Goal: Task Accomplishment & Management: Complete application form

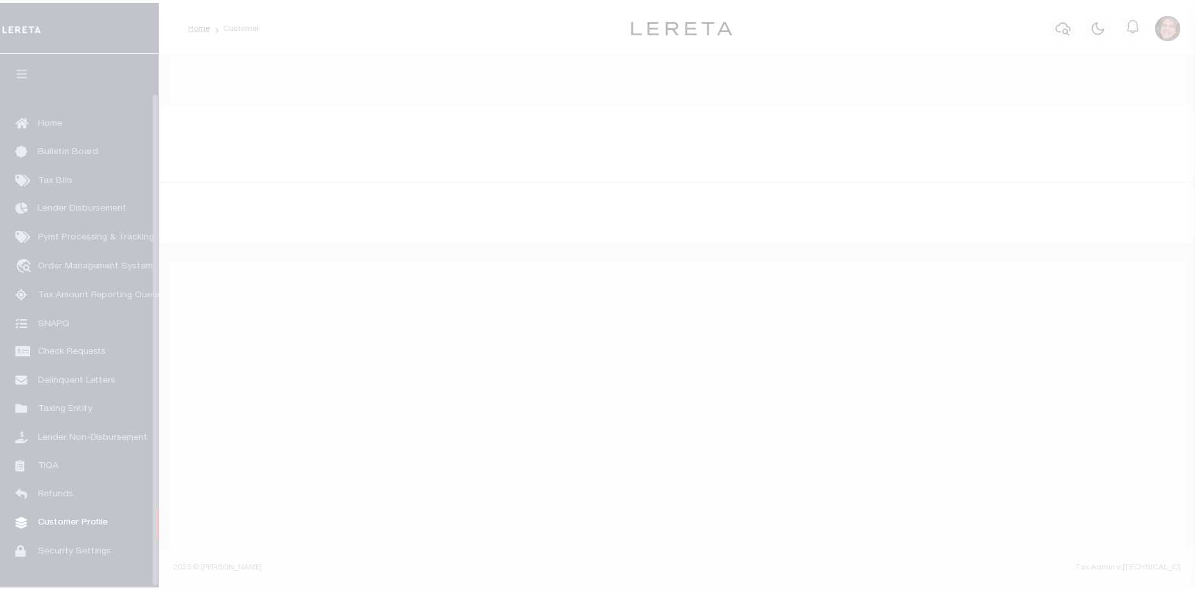
scroll to position [42, 0]
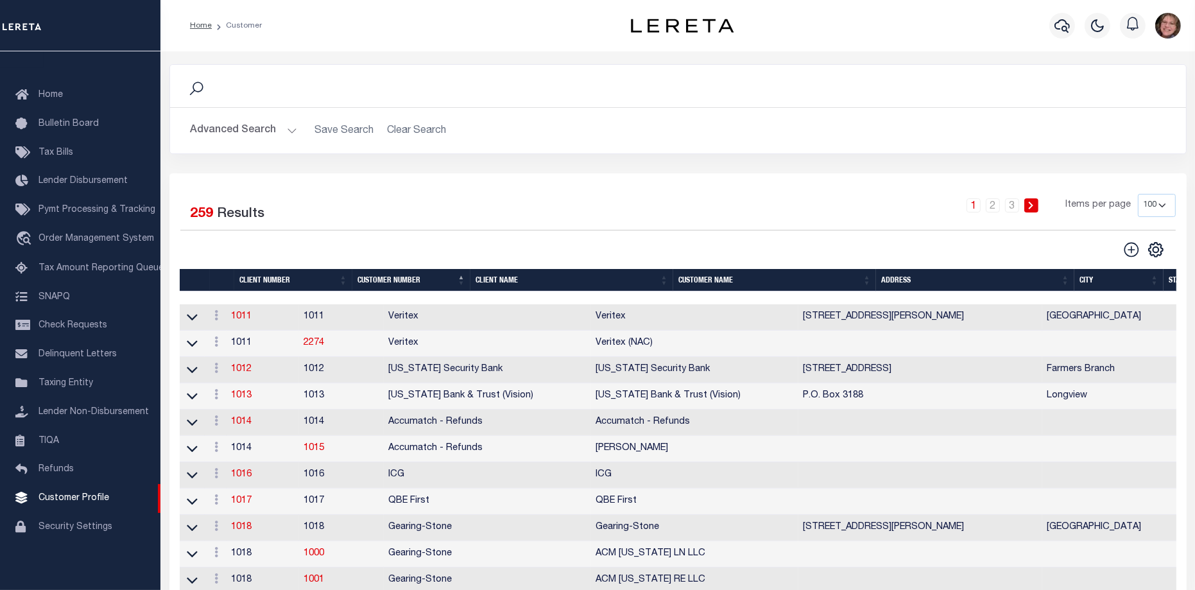
click at [238, 133] on button "Advanced Search" at bounding box center [244, 130] width 107 height 25
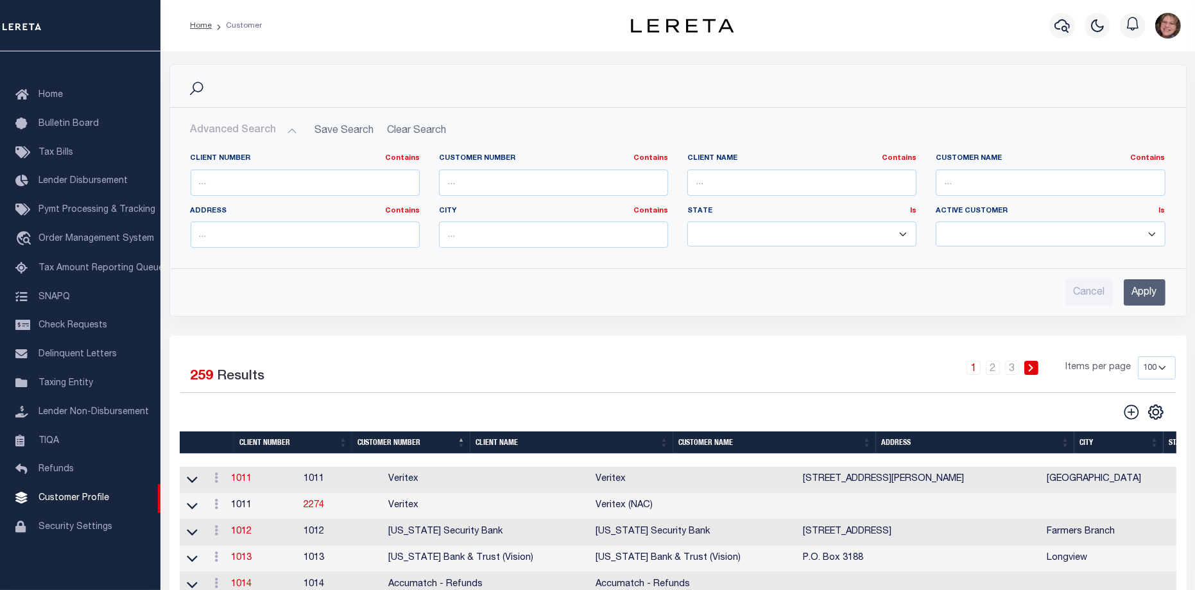
click at [932, 289] on div "Cancel Apply" at bounding box center [678, 292] width 975 height 26
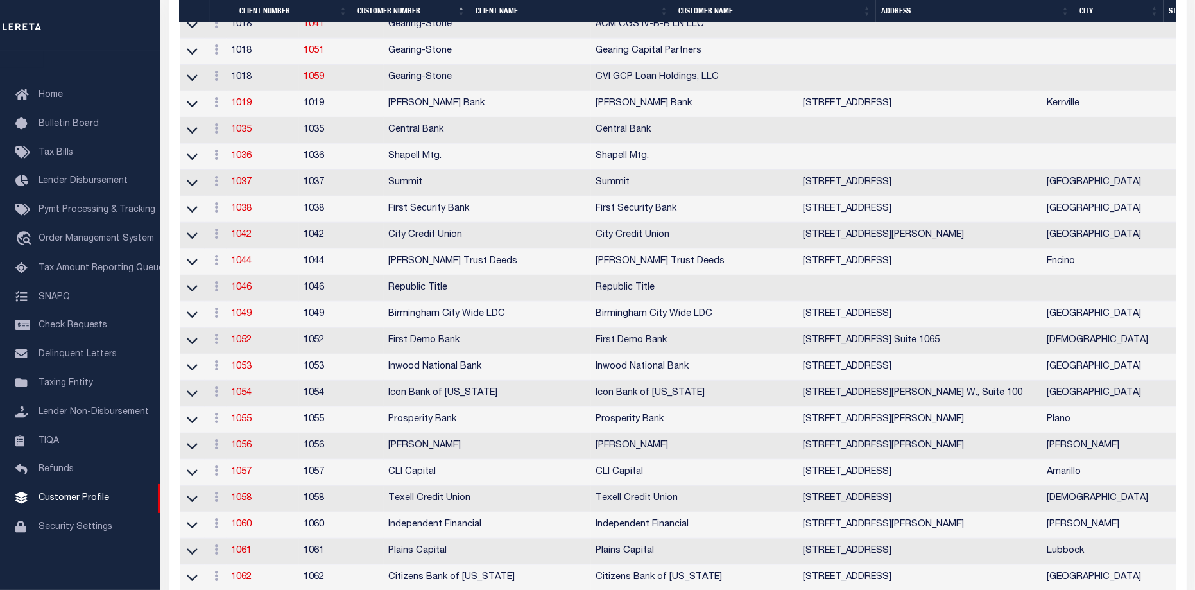
scroll to position [1124, 0]
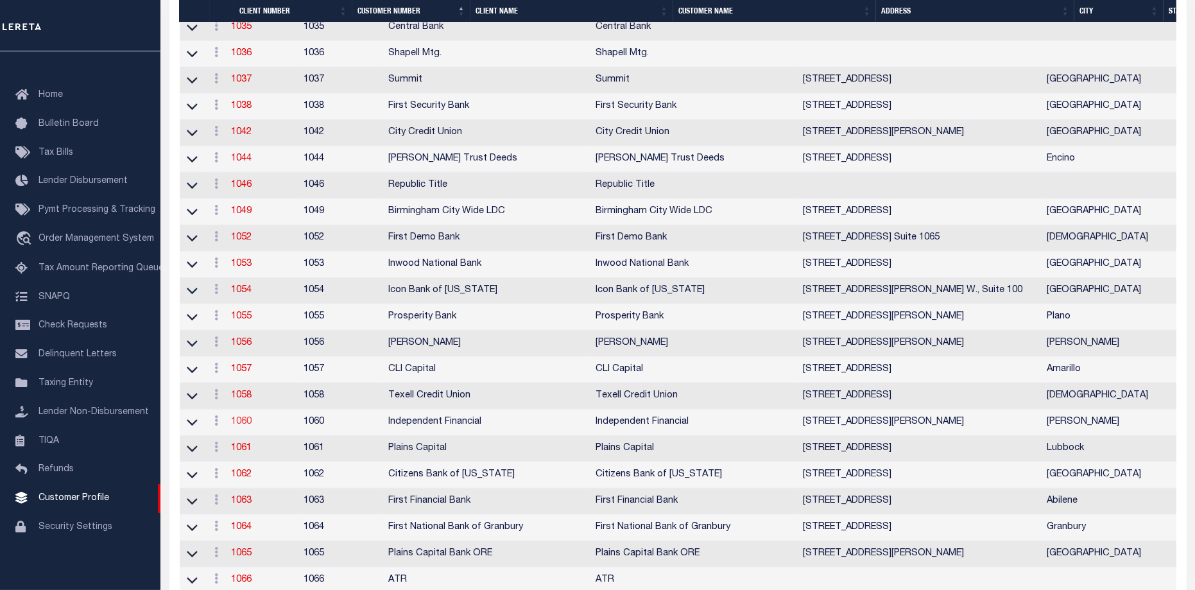
click at [252, 426] on link "1060" at bounding box center [242, 421] width 21 height 9
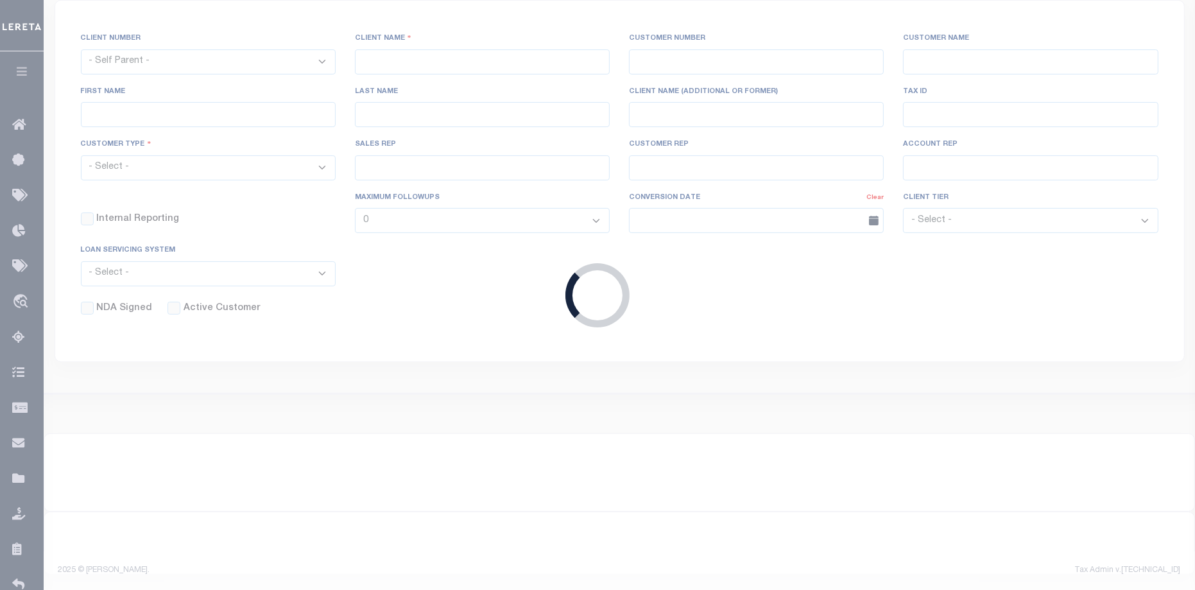
select select
type input "Independent Financial"
type input "1060"
type input "Independent Financial"
type input "CARLEEN"
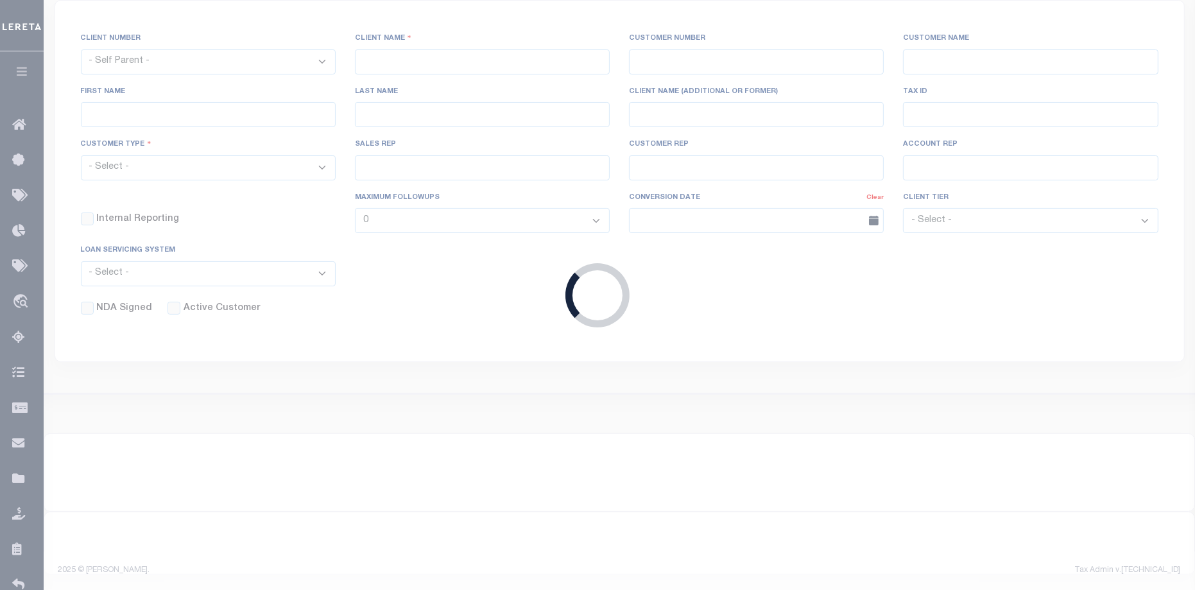
type input "CHISMON"
select select "Mixed Portfolio"
type input "Barbara Kendrick"
type input "[PERSON_NAME]"
type input "11/01/2022"
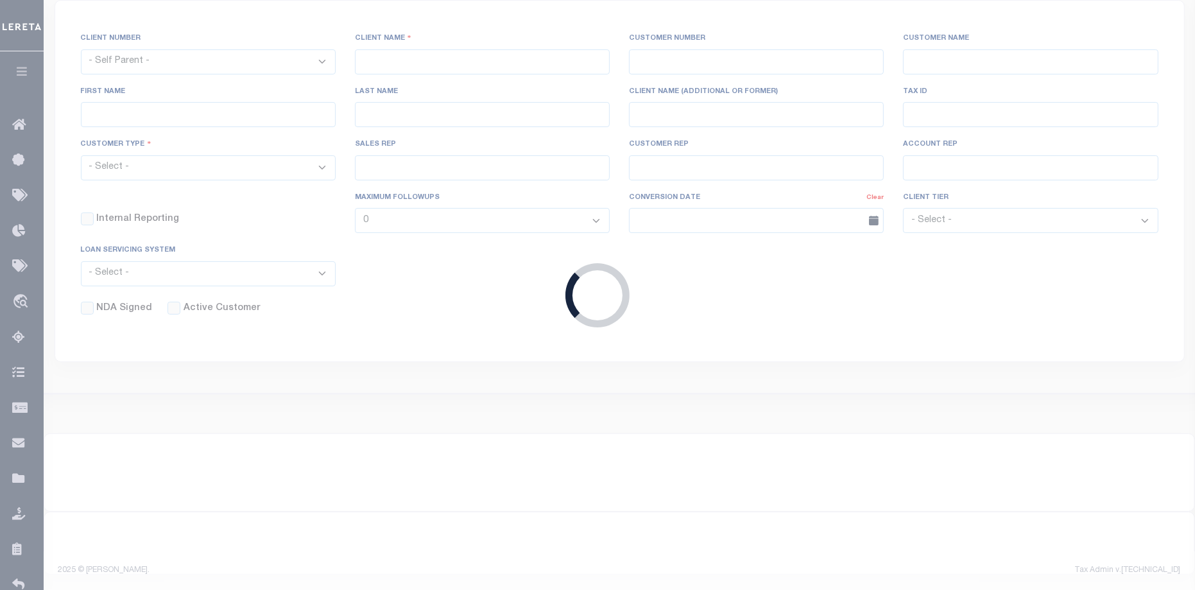
select select "Tier 1"
select select "JHS"
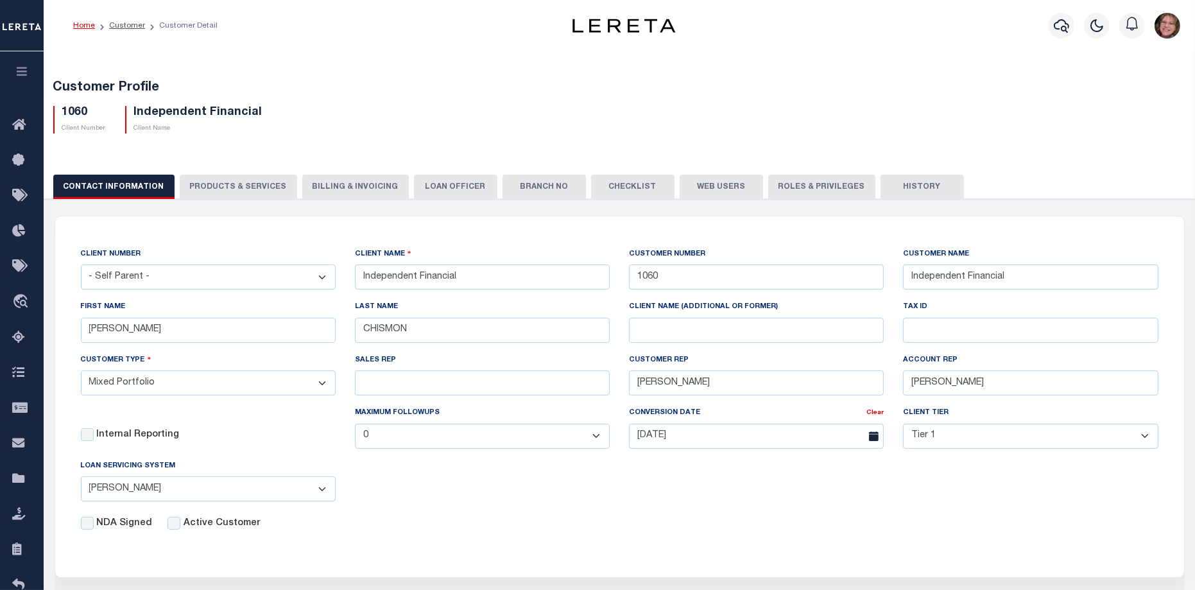
click at [240, 187] on button "PRODUCTS & SERVICES" at bounding box center [238, 187] width 117 height 24
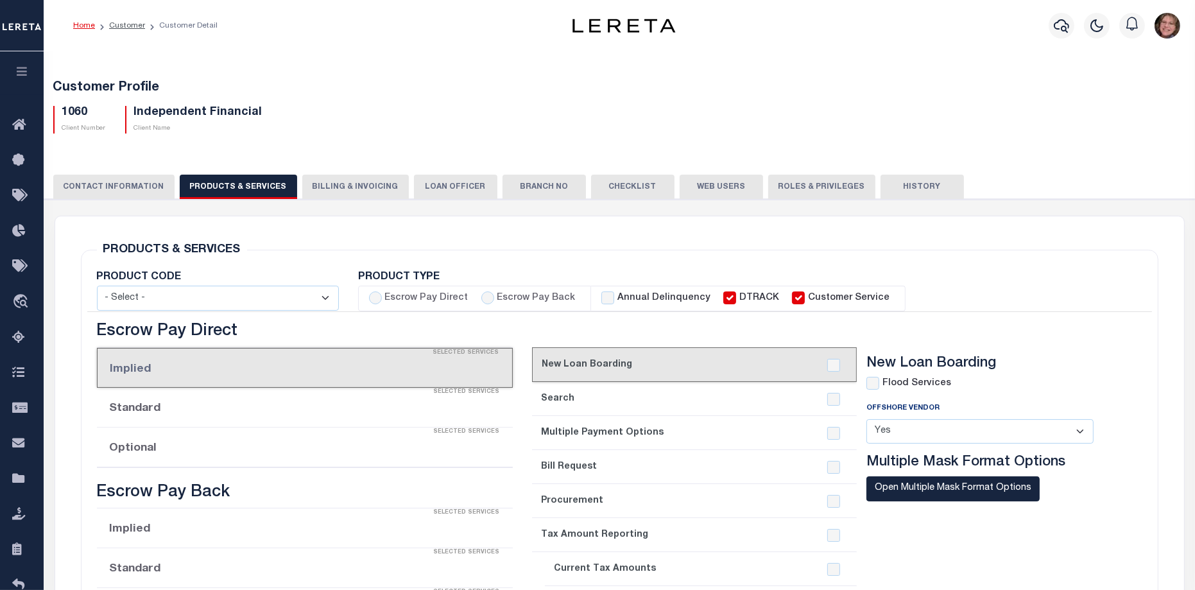
select select "STX"
radio input "true"
checkbox input "true"
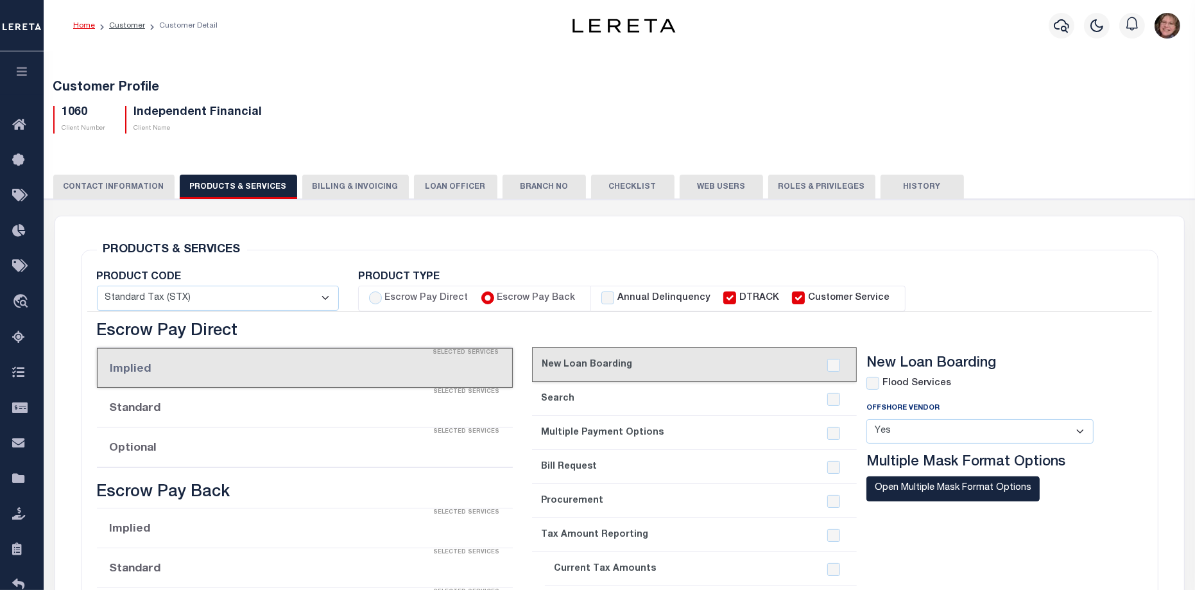
checkbox input "true"
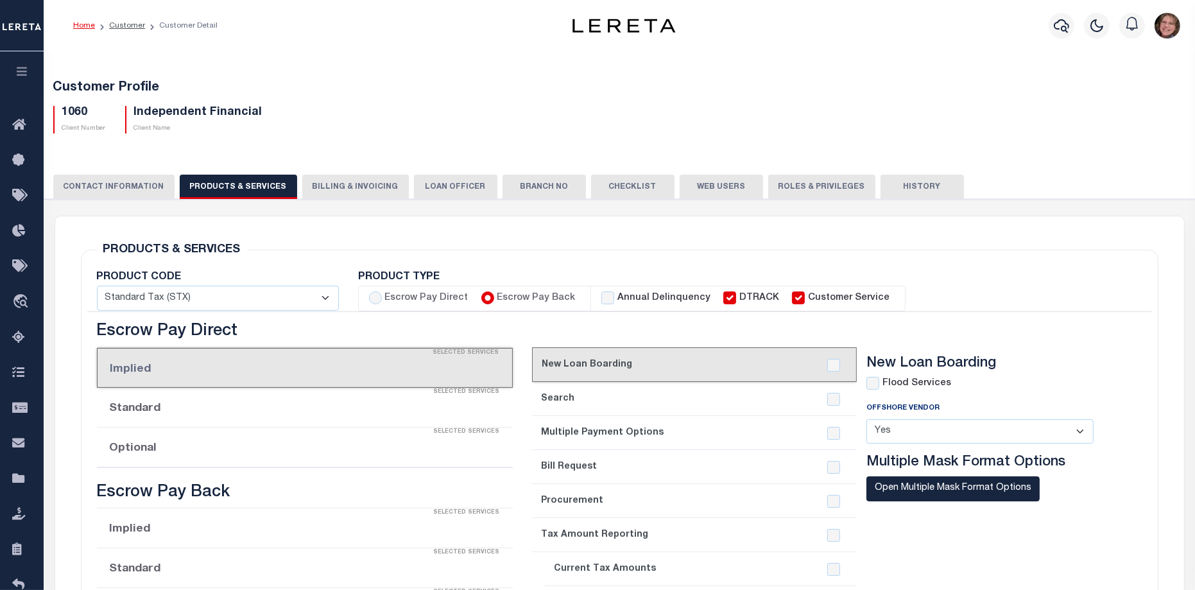
checkbox input "true"
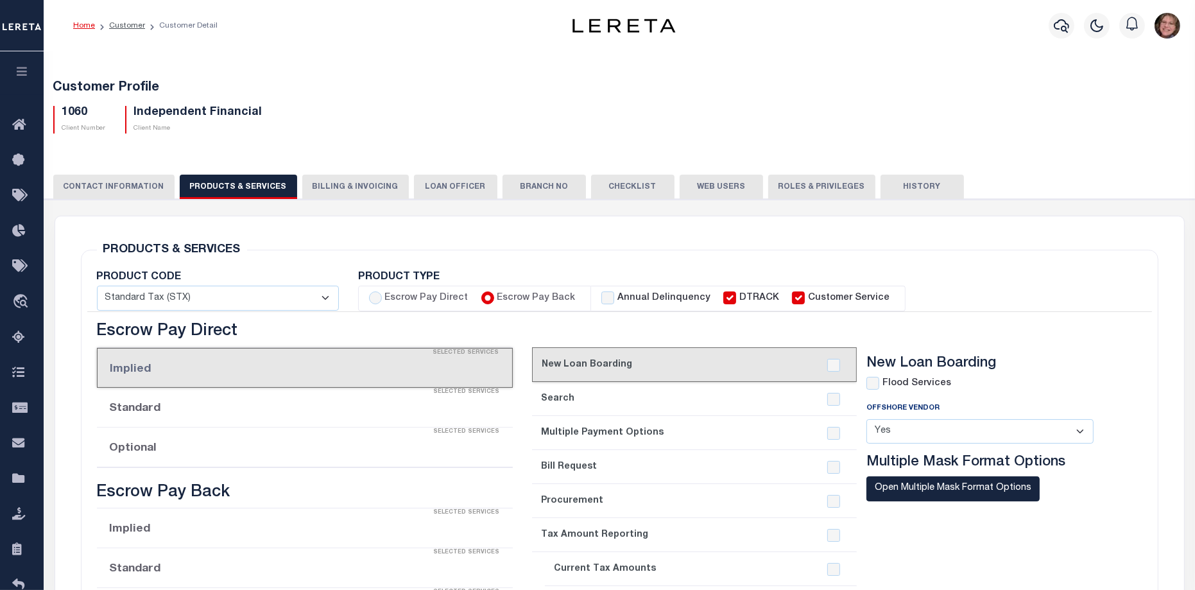
checkbox input "true"
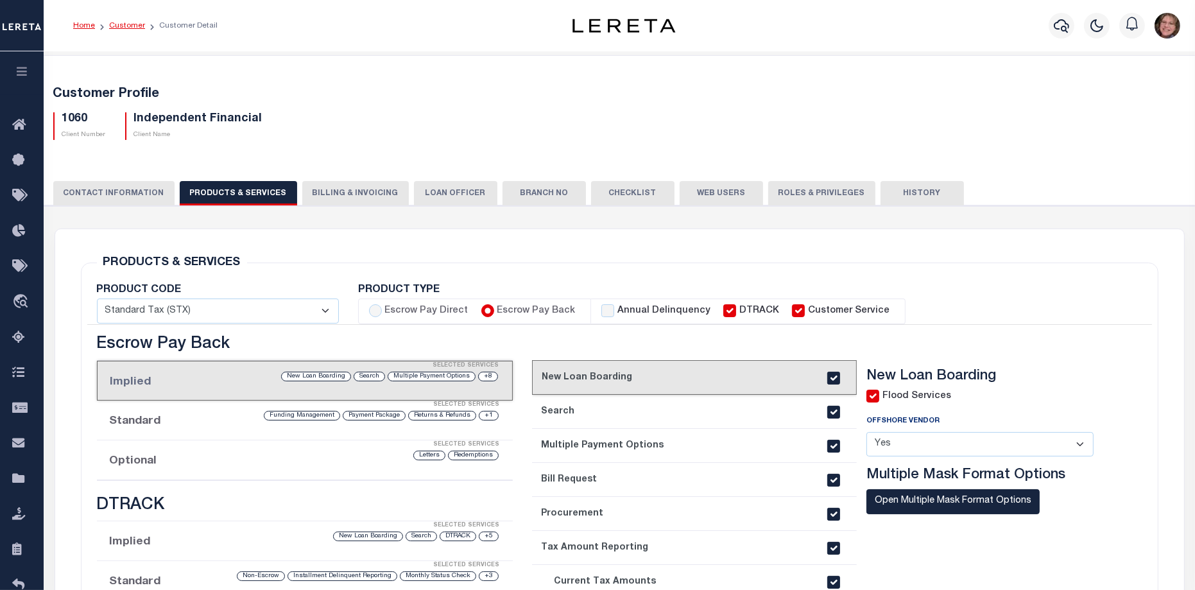
click at [121, 27] on link "Customer" at bounding box center [127, 26] width 36 height 8
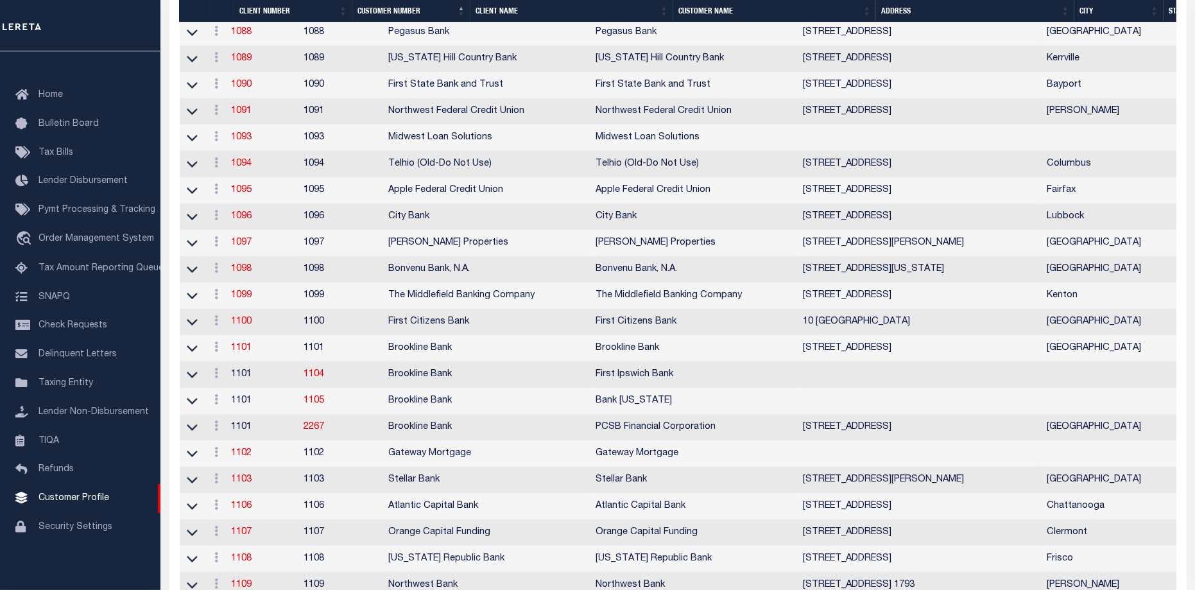
scroll to position [2167, 0]
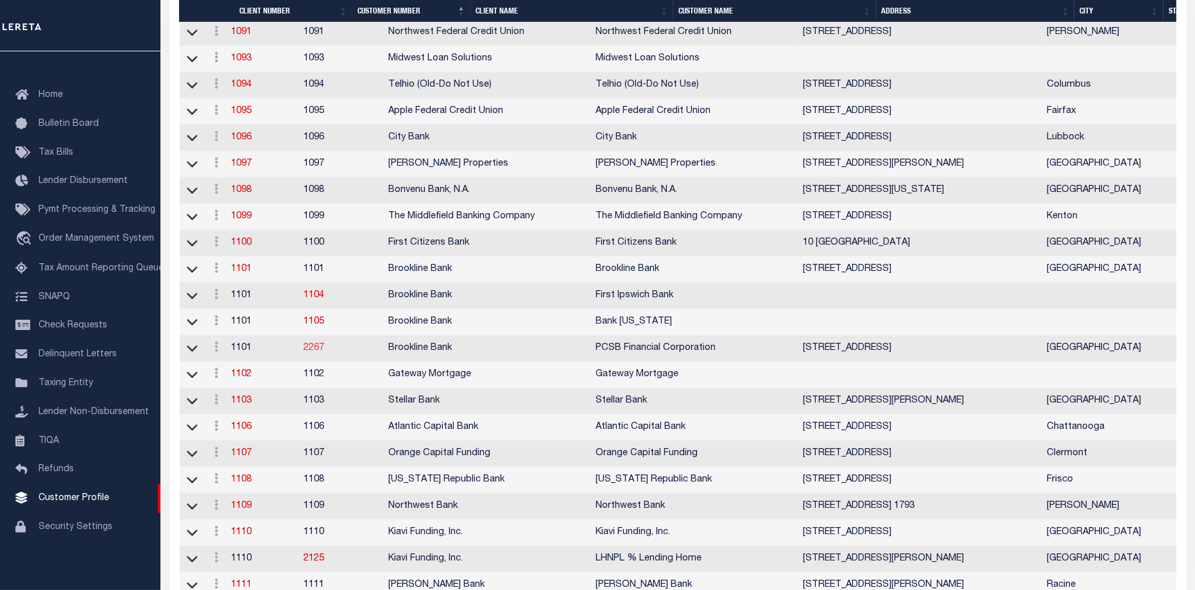
click at [325, 352] on link "2267" at bounding box center [314, 347] width 21 height 9
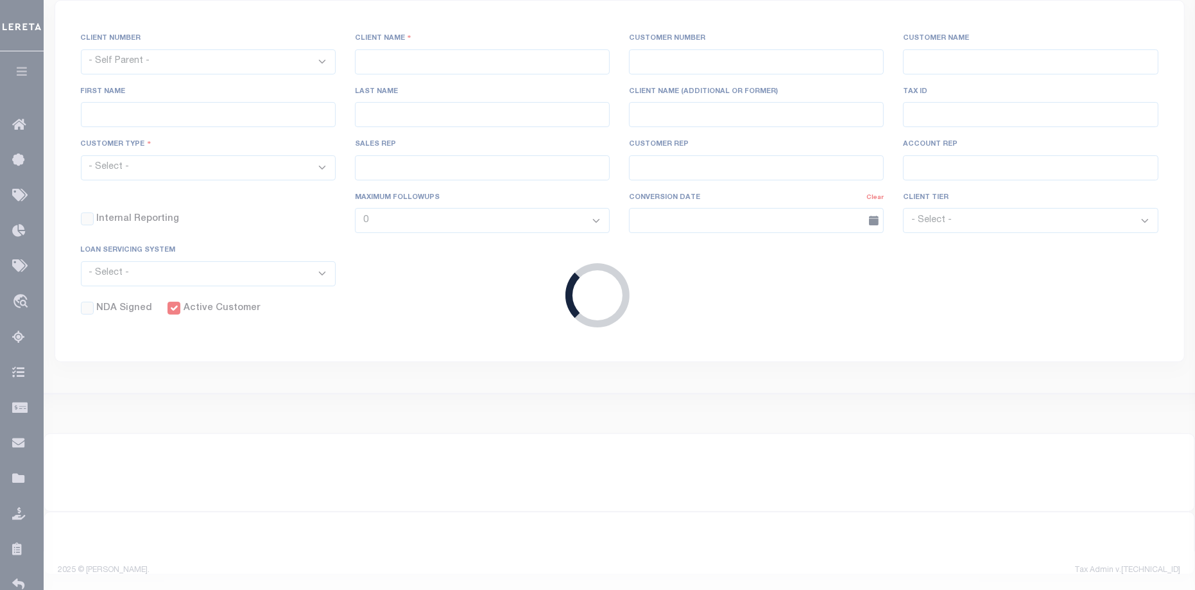
select select "1101"
type input "Brookline Bank"
type input "2267"
type input "PCSB Financial Corporation"
type input "[PERSON_NAME]"
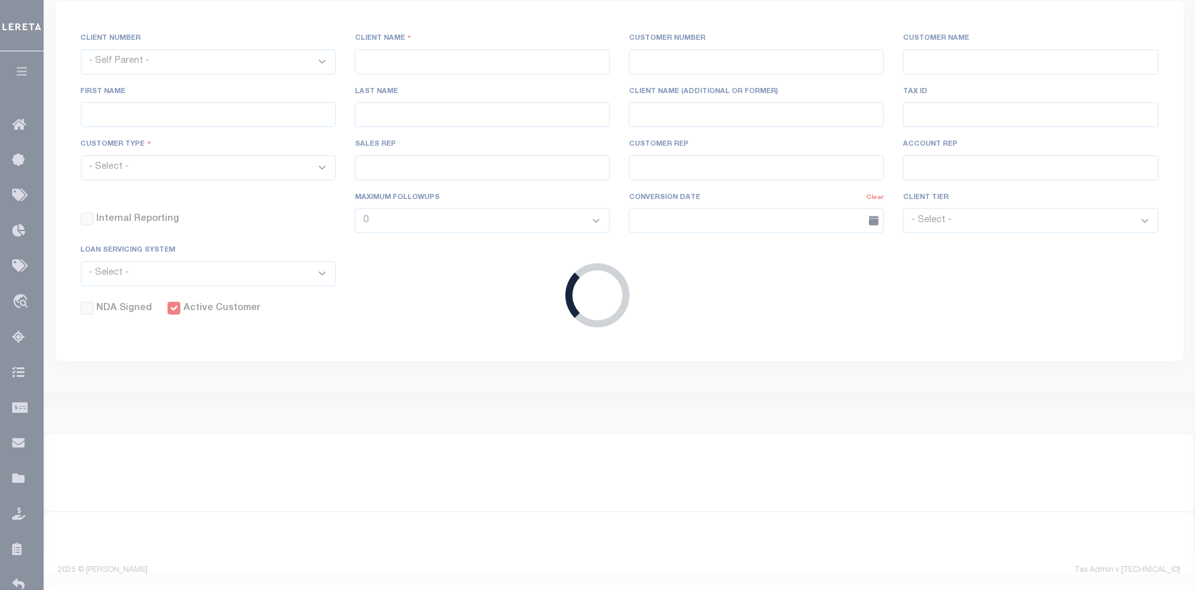
type input "[PERSON_NAME]"
select select "Mixed Portfolio"
type input "[PERSON_NAME]"
checkbox input "true"
select select
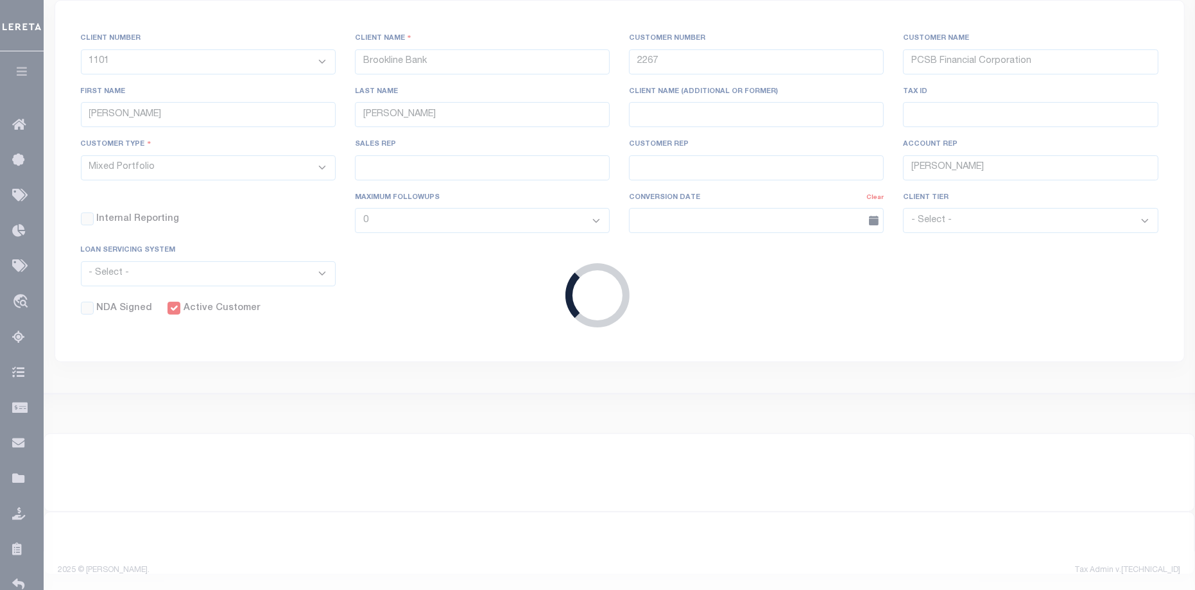
checkbox input "true"
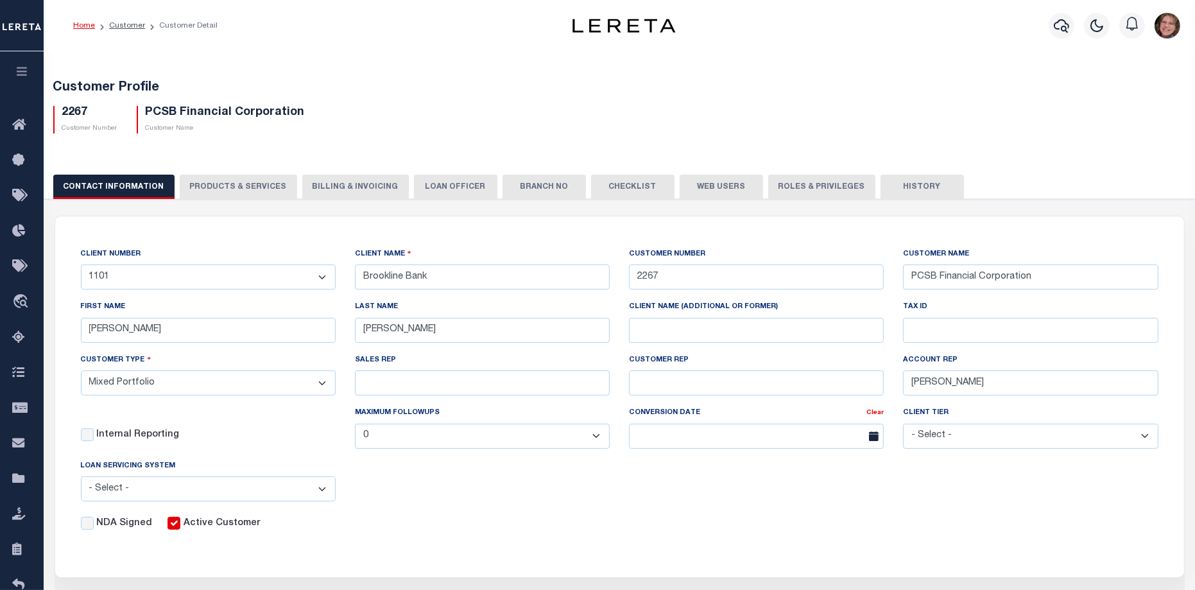
click at [221, 190] on button "PRODUCTS & SERVICES" at bounding box center [238, 187] width 117 height 24
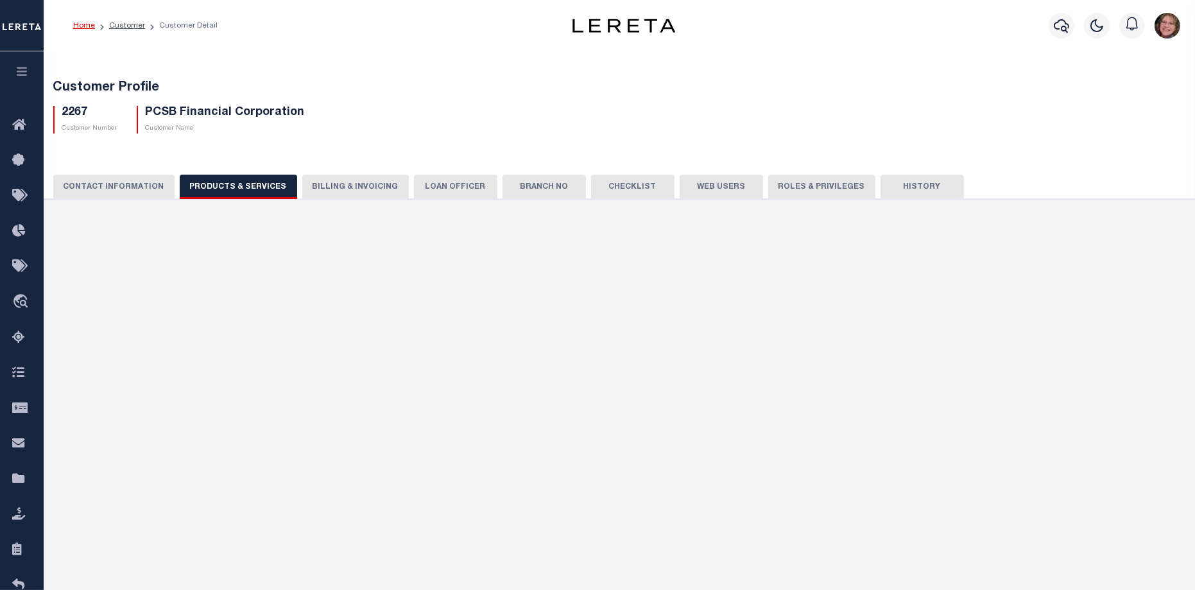
select select "STX"
radio input "true"
checkbox input "true"
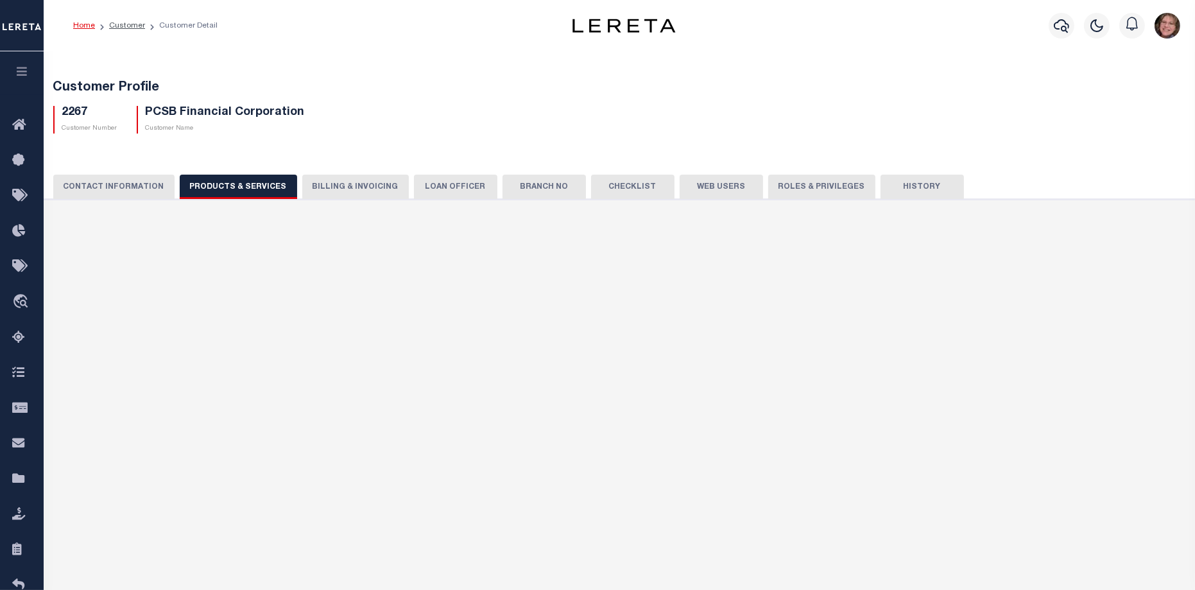
checkbox input "true"
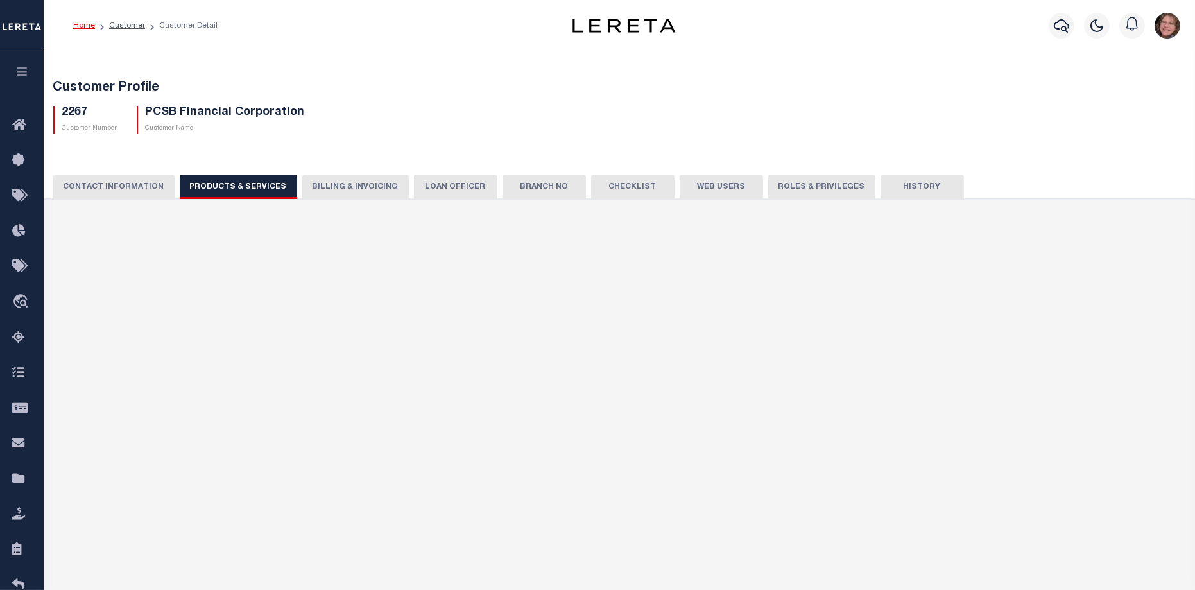
checkbox input "true"
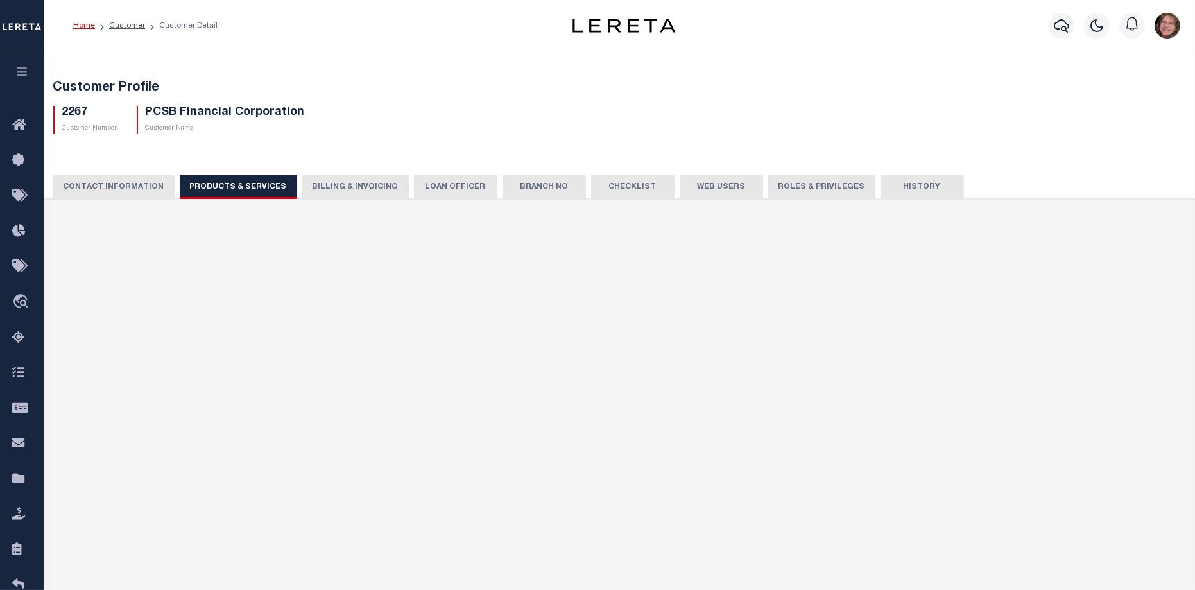
checkbox input "true"
